Goal: Information Seeking & Learning: Learn about a topic

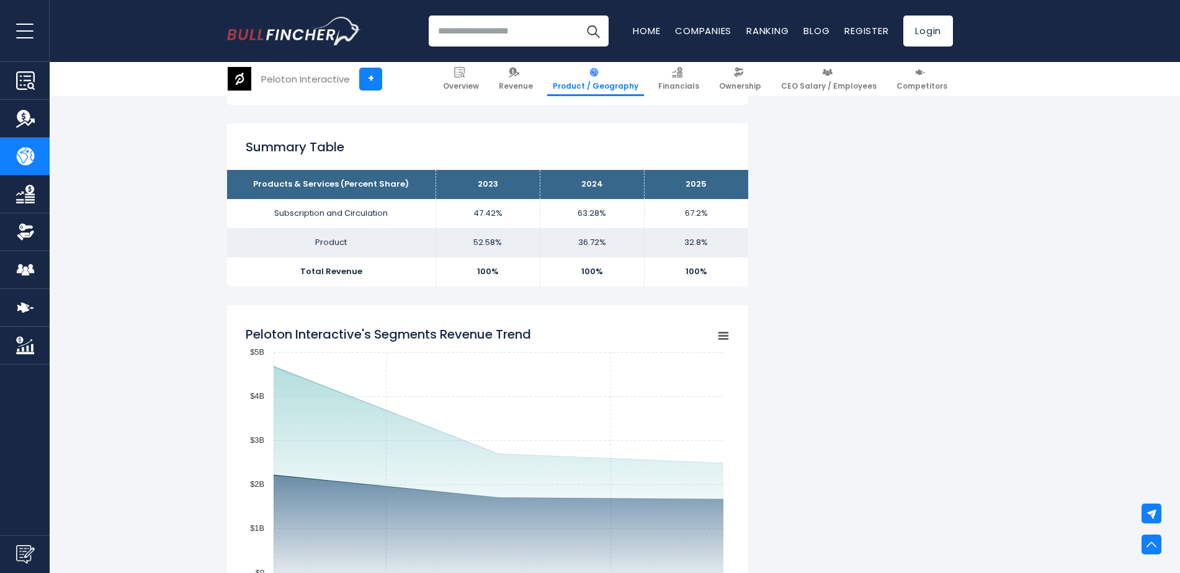
scroll to position [186, 0]
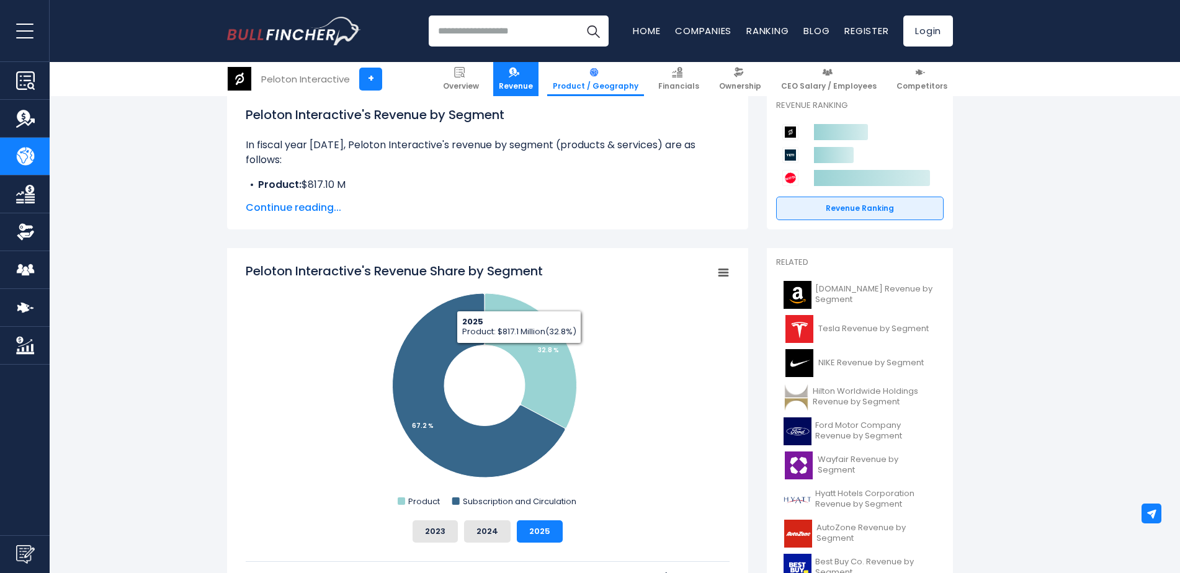
click at [526, 81] on span "Revenue" at bounding box center [516, 86] width 34 height 10
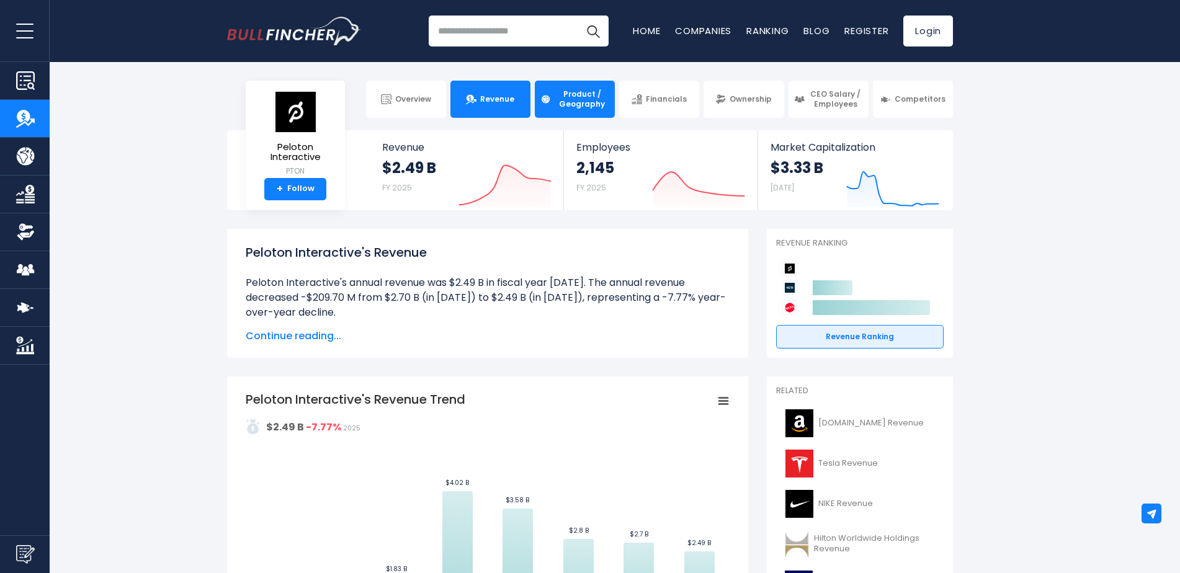
click at [579, 95] on span "Product / Geography" at bounding box center [582, 98] width 55 height 19
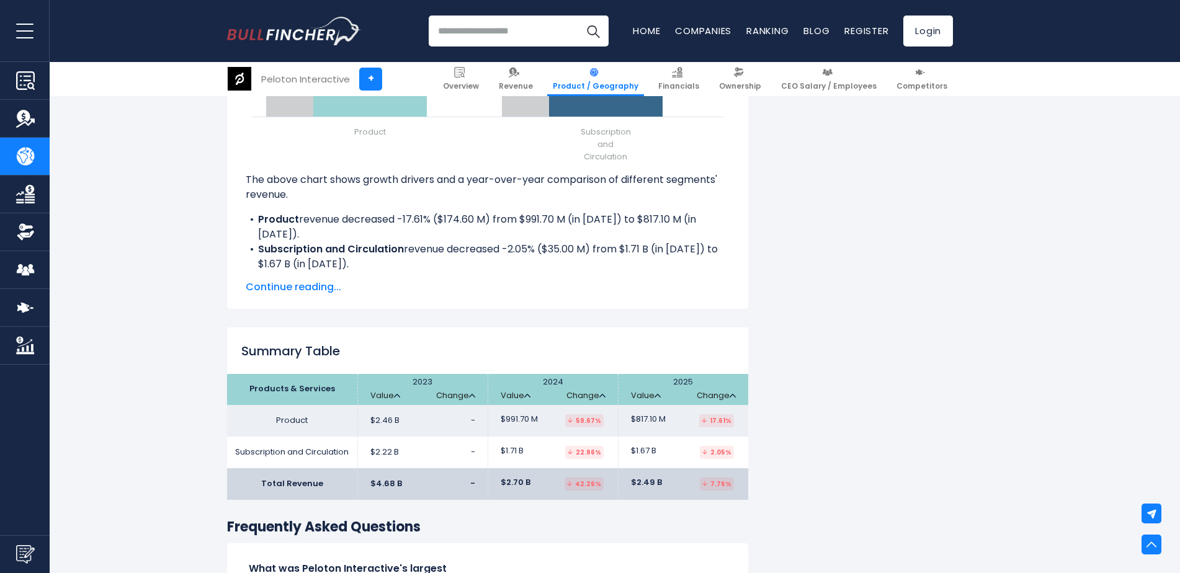
scroll to position [1613, 0]
